Goal: Task Accomplishment & Management: Manage account settings

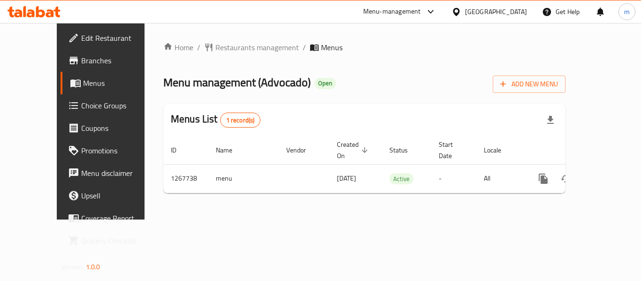
click at [480, 15] on div "[GEOGRAPHIC_DATA]" at bounding box center [489, 11] width 91 height 23
click at [479, 9] on div "[GEOGRAPHIC_DATA]" at bounding box center [496, 12] width 62 height 10
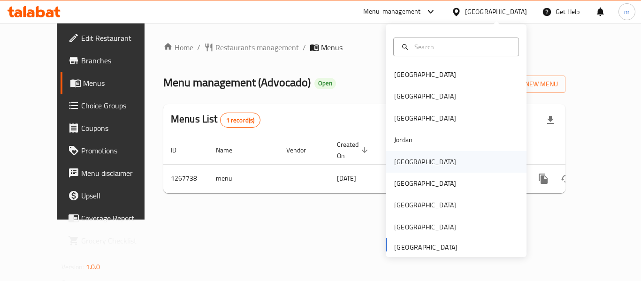
click at [397, 160] on div "Kuwait" at bounding box center [425, 162] width 62 height 10
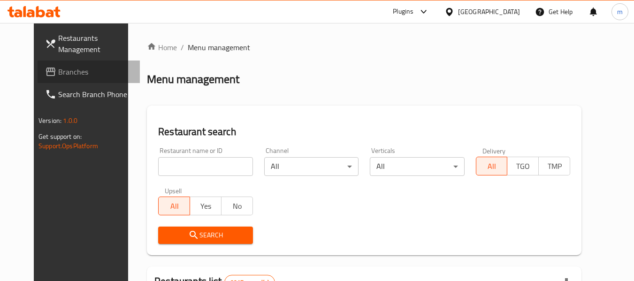
click at [58, 73] on span "Branches" at bounding box center [95, 71] width 74 height 11
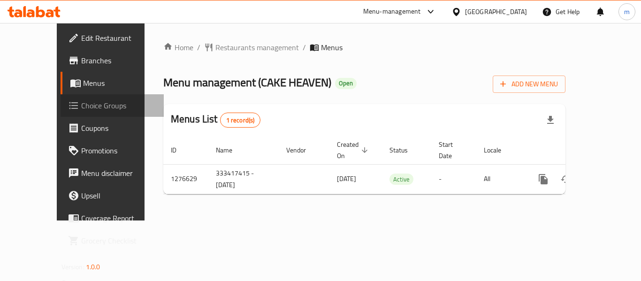
click at [81, 107] on span "Choice Groups" at bounding box center [118, 105] width 75 height 11
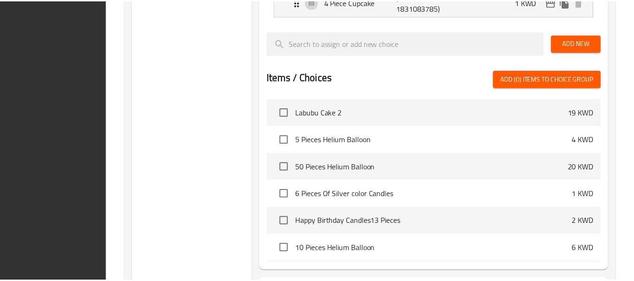
scroll to position [833, 0]
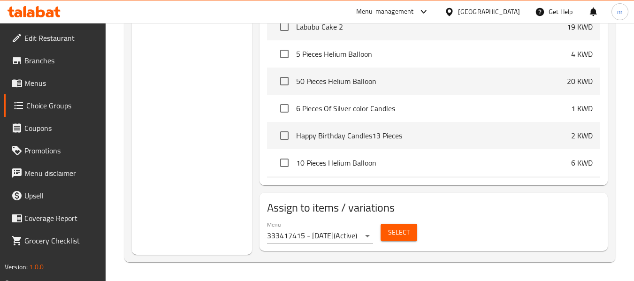
click at [452, 13] on icon at bounding box center [449, 12] width 7 height 8
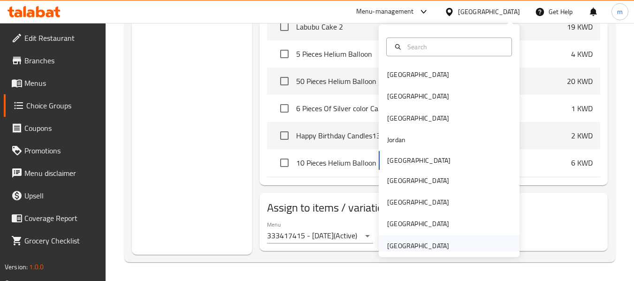
click at [414, 235] on div "[GEOGRAPHIC_DATA]" at bounding box center [418, 246] width 77 height 22
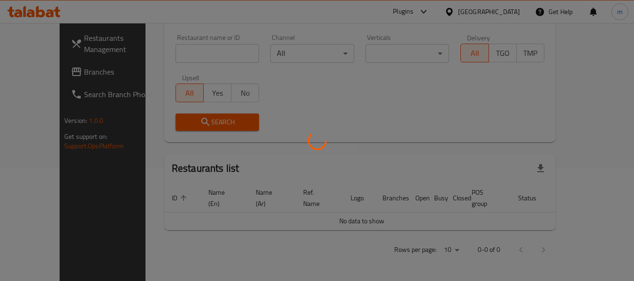
scroll to position [102, 0]
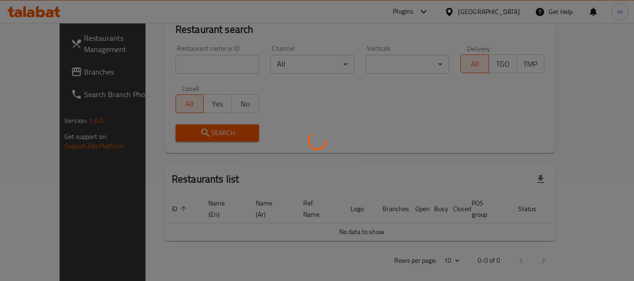
click at [406, 245] on div at bounding box center [317, 140] width 634 height 281
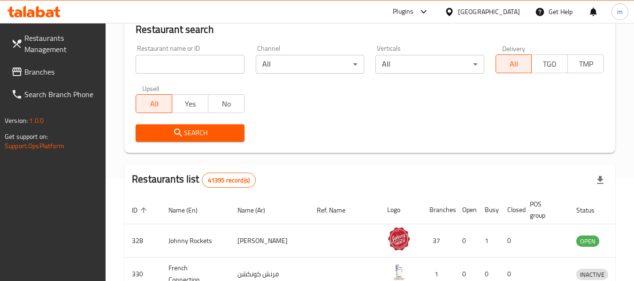
scroll to position [429, 0]
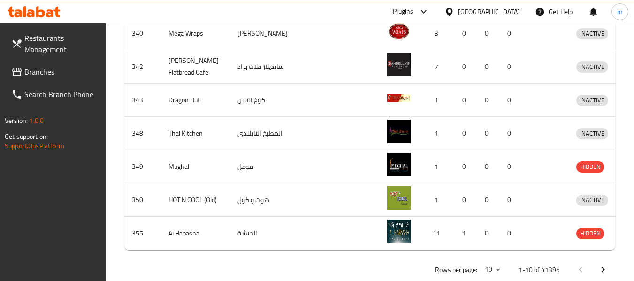
click at [39, 3] on div at bounding box center [34, 11] width 68 height 19
drag, startPoint x: 46, startPoint y: 18, endPoint x: 50, endPoint y: 23, distance: 7.0
click at [46, 18] on div at bounding box center [34, 11] width 68 height 19
click at [56, 10] on icon at bounding box center [56, 12] width 7 height 11
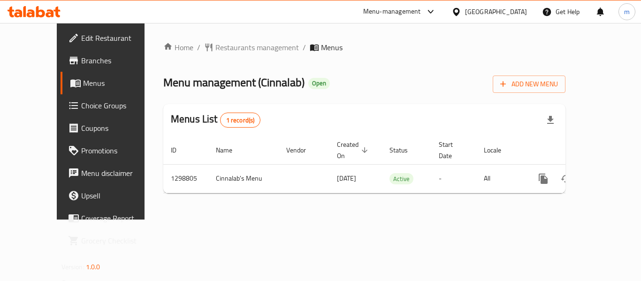
click at [31, 0] on div "Menu-management United Arab Emirates Get Help m" at bounding box center [320, 11] width 641 height 23
click at [35, 10] on icon at bounding box center [34, 11] width 53 height 11
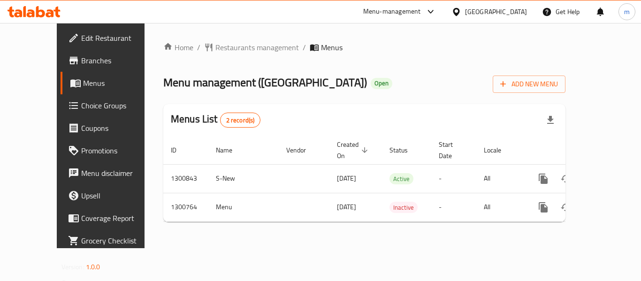
click at [61, 14] on icon at bounding box center [34, 11] width 53 height 11
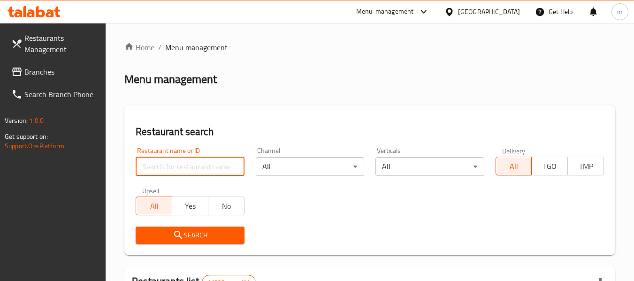
paste input "701817"
type input "701817"
click button "Search" at bounding box center [190, 235] width 108 height 17
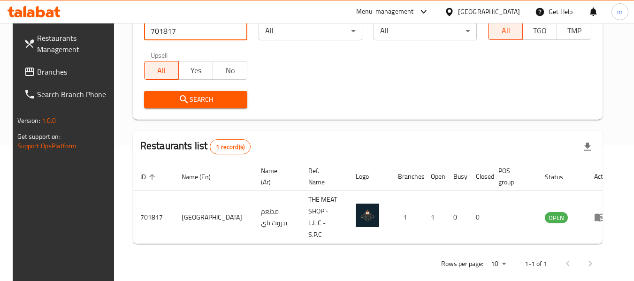
scroll to position [137, 0]
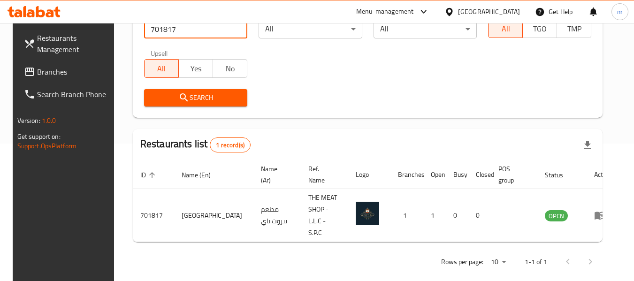
click at [30, 11] on icon at bounding box center [31, 13] width 8 height 8
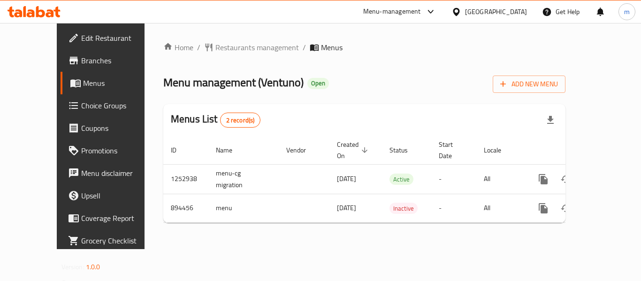
click at [473, 7] on div "[GEOGRAPHIC_DATA]" at bounding box center [496, 12] width 62 height 10
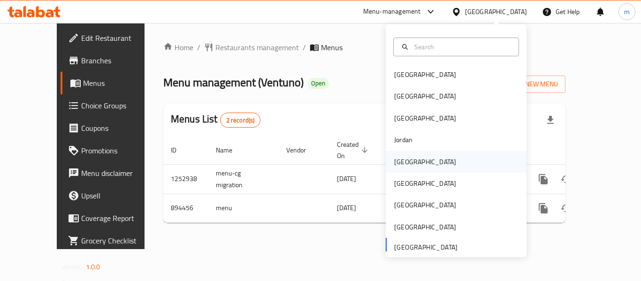
click at [394, 160] on div "[GEOGRAPHIC_DATA]" at bounding box center [425, 162] width 62 height 10
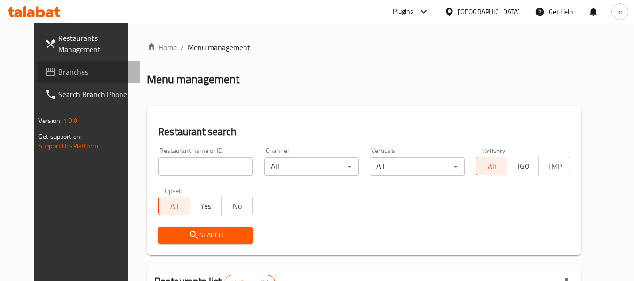
click at [58, 71] on span "Branches" at bounding box center [95, 71] width 74 height 11
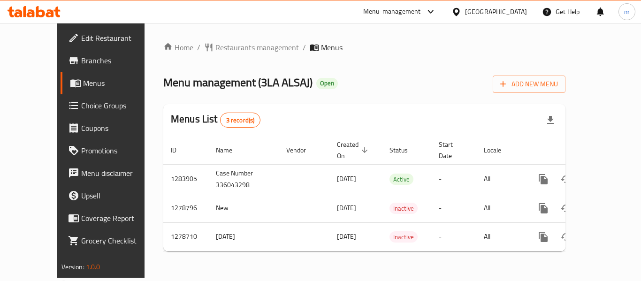
click at [523, 7] on div "[GEOGRAPHIC_DATA]" at bounding box center [496, 12] width 62 height 10
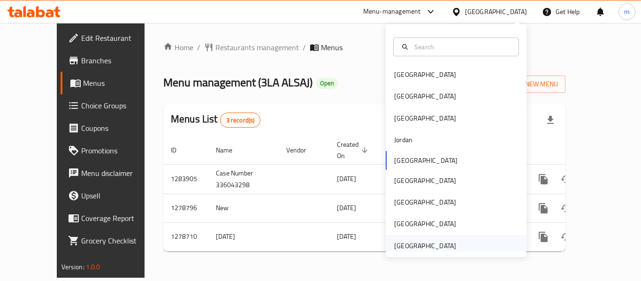
click at [413, 241] on div "[GEOGRAPHIC_DATA]" at bounding box center [425, 246] width 62 height 10
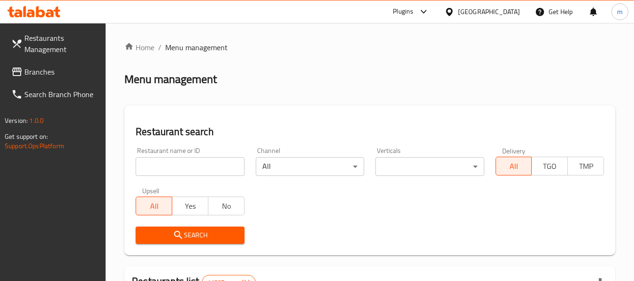
click at [35, 71] on span "Branches" at bounding box center [61, 71] width 74 height 11
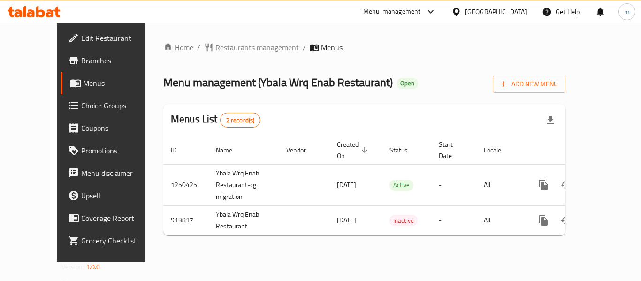
click at [514, 11] on div "[GEOGRAPHIC_DATA]" at bounding box center [496, 12] width 62 height 10
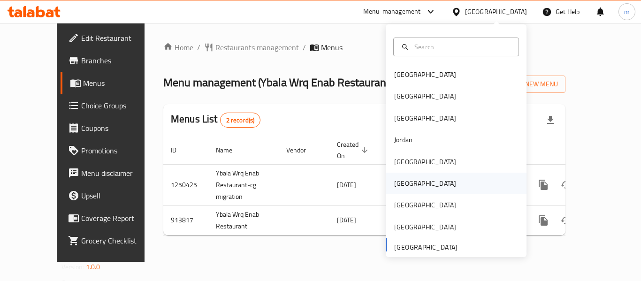
click at [397, 188] on div "Oman" at bounding box center [425, 183] width 62 height 10
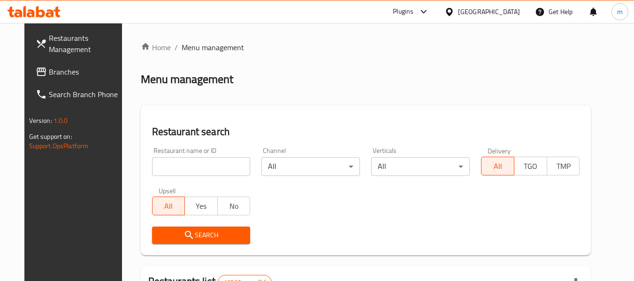
click at [49, 74] on span "Branches" at bounding box center [86, 71] width 74 height 11
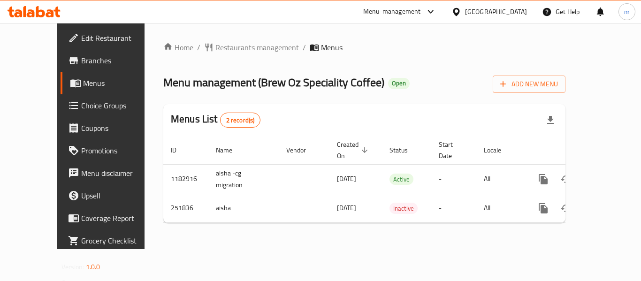
click at [526, 7] on div "[GEOGRAPHIC_DATA]" at bounding box center [496, 12] width 62 height 10
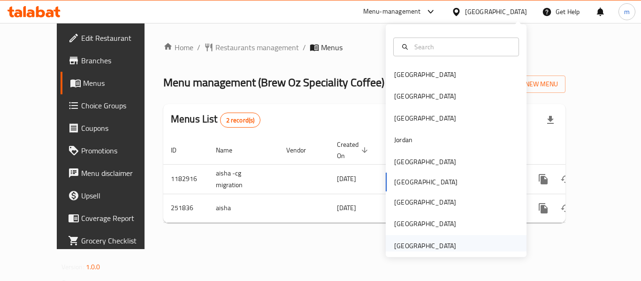
click at [394, 246] on div "[GEOGRAPHIC_DATA]" at bounding box center [425, 246] width 62 height 10
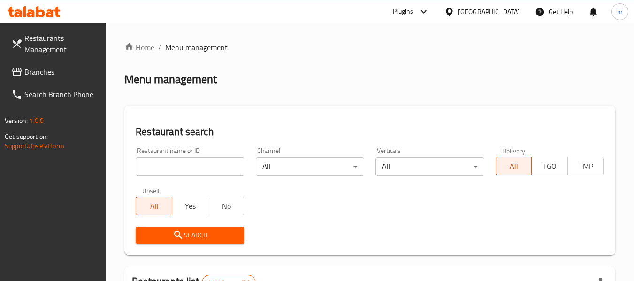
click at [61, 77] on link "Branches" at bounding box center [55, 72] width 102 height 23
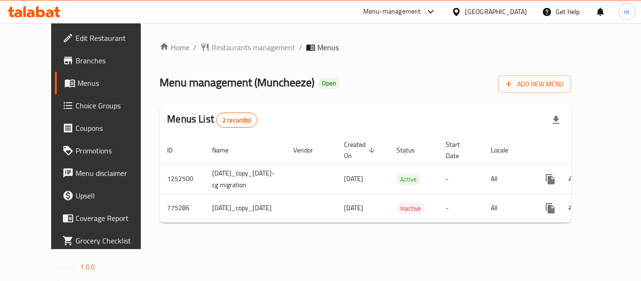
click at [521, 12] on div "[GEOGRAPHIC_DATA]" at bounding box center [496, 12] width 62 height 10
click at [65, 19] on div at bounding box center [34, 11] width 68 height 19
click at [34, 13] on icon at bounding box center [31, 13] width 8 height 8
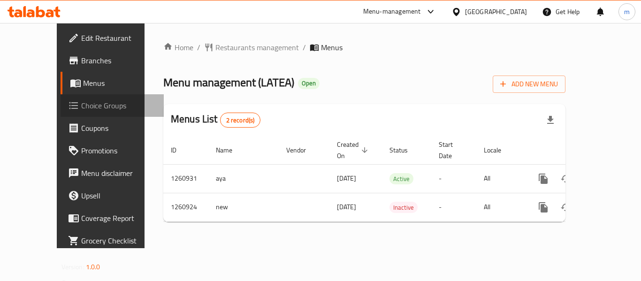
click at [81, 109] on span "Choice Groups" at bounding box center [118, 105] width 75 height 11
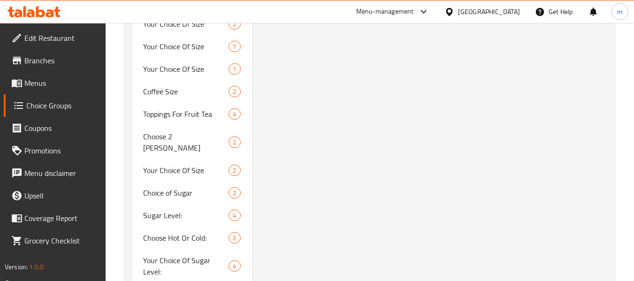
scroll to position [633, 0]
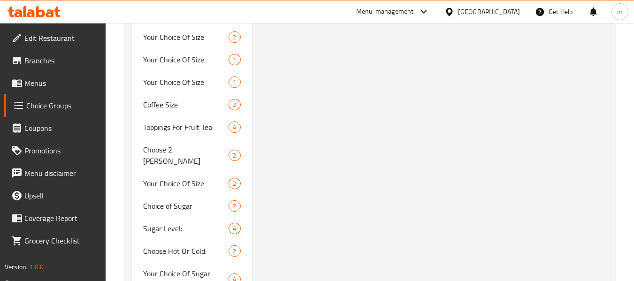
type input "Your Choice Of:"
type input "إختيارك من:"
click at [164, 262] on div "Your Choice Of Sugar Level: 4" at bounding box center [192, 280] width 120 height 36
type input "Your Choice Of Sugar Level:"
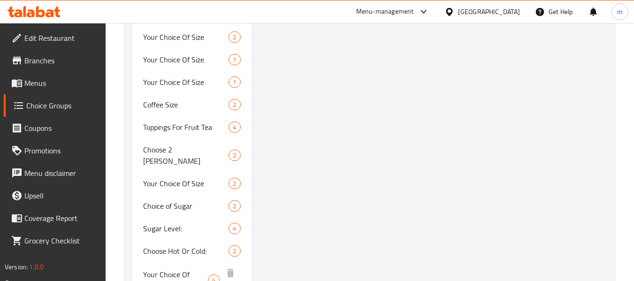
type input "إختيارك من مستوى السكر:"
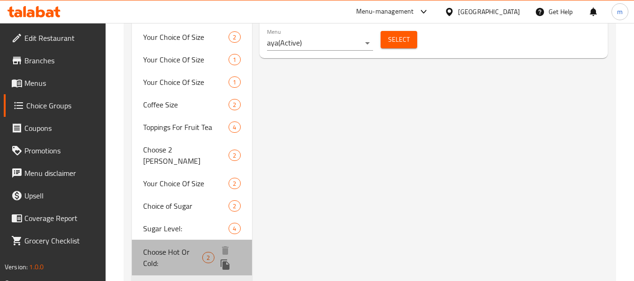
click at [171, 246] on span "Choose Hot Or Cold:" at bounding box center [172, 257] width 59 height 23
type input "Choose Hot Or Cold:"
type input "اختر ساخنًا أو باردًا:"
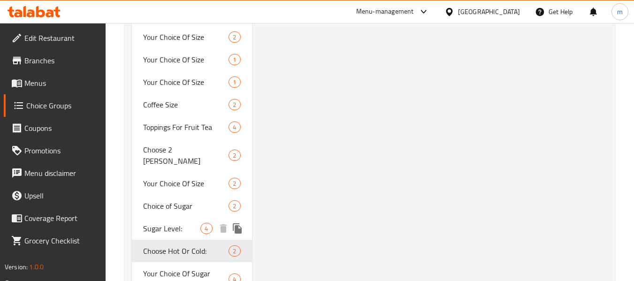
click at [170, 223] on span "Sugar Level:" at bounding box center [171, 228] width 57 height 11
type input "Sugar Level:"
type input "مستوى السكر:"
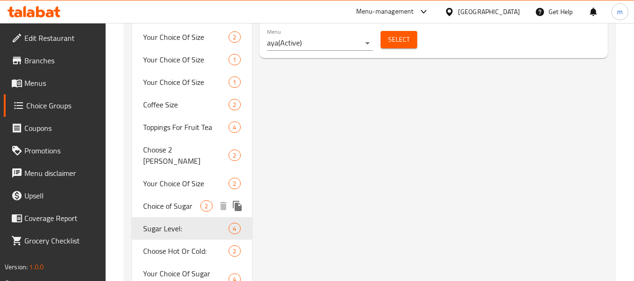
click at [173, 200] on span "Choice of Sugar" at bounding box center [171, 205] width 57 height 11
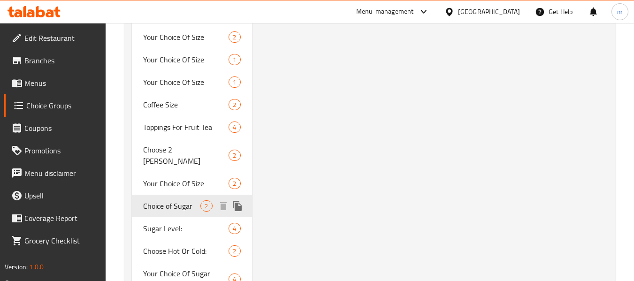
type input "Choice of Sugar"
type input "اختيار مستوى السكر"
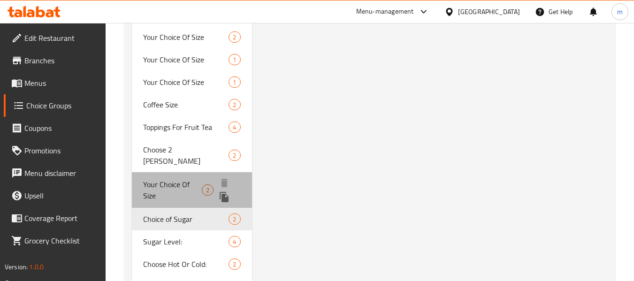
click at [176, 179] on span "Your Choice Of Size" at bounding box center [172, 190] width 59 height 23
type input "Your Choice Of Size"
type input "إختيارك من حجم"
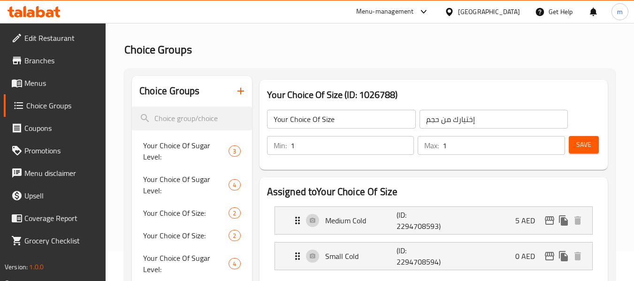
scroll to position [0, 0]
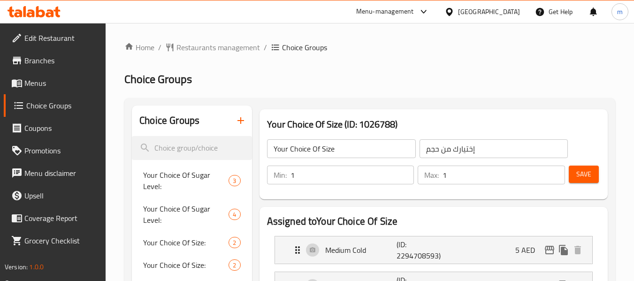
click at [33, 9] on icon at bounding box center [34, 11] width 53 height 11
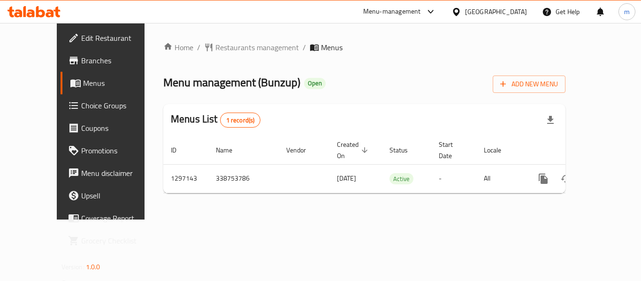
click at [66, 18] on div at bounding box center [34, 11] width 68 height 19
click at [55, 13] on icon at bounding box center [34, 11] width 53 height 11
